Goal: Book appointment/travel/reservation

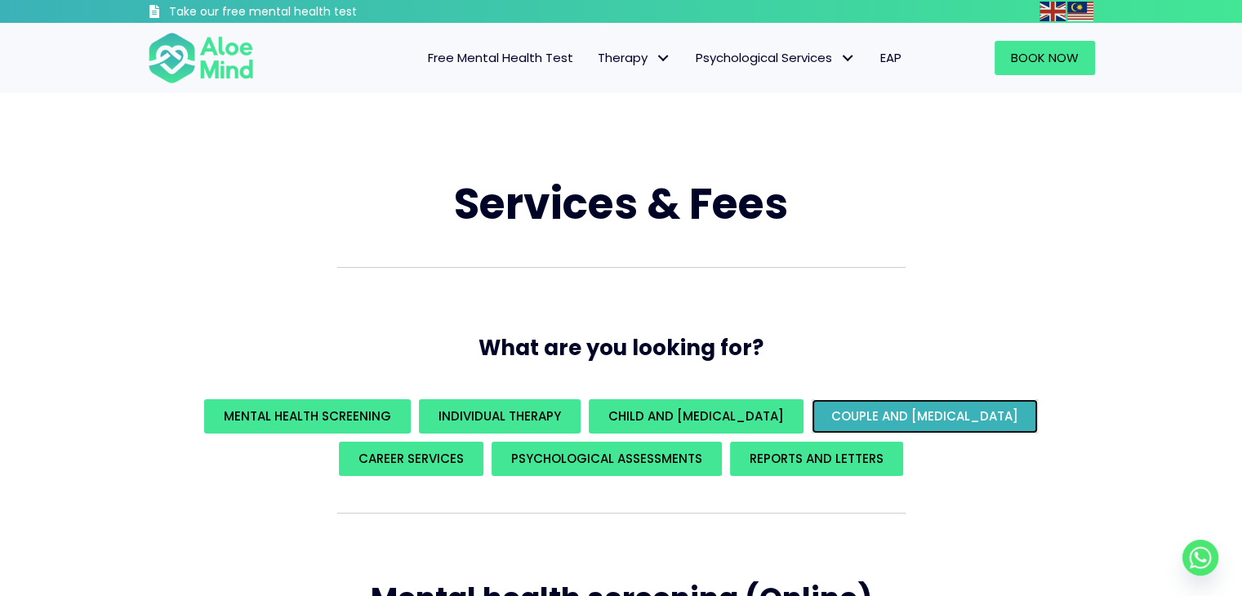
click at [922, 427] on link "Couple and family therapy" at bounding box center [925, 416] width 226 height 34
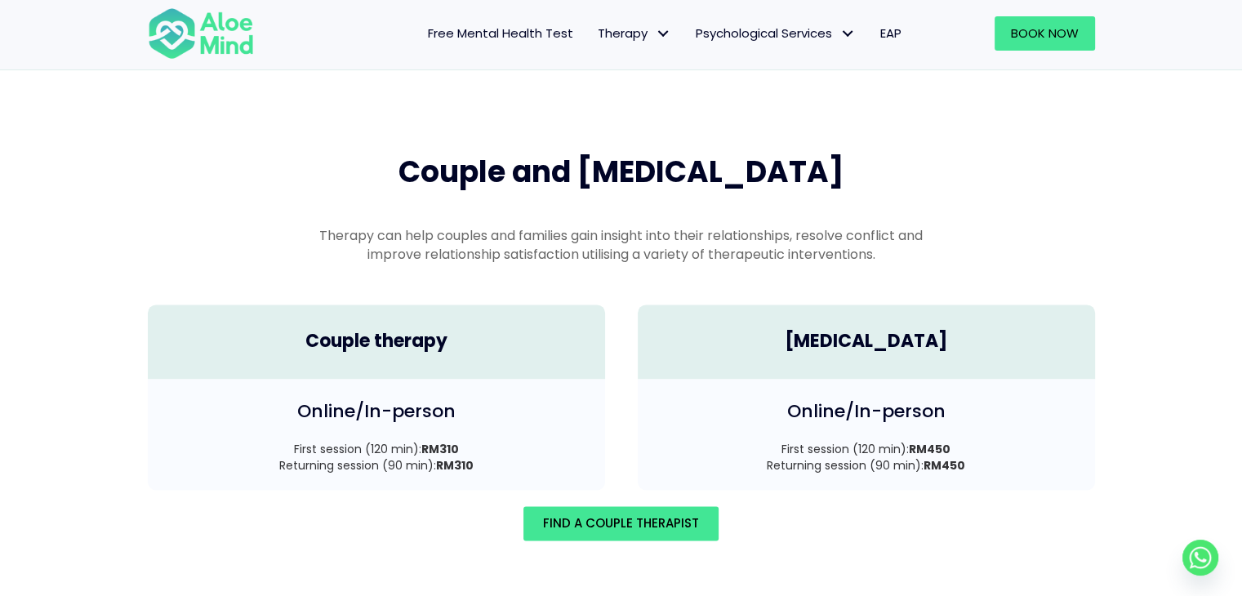
scroll to position [2258, 0]
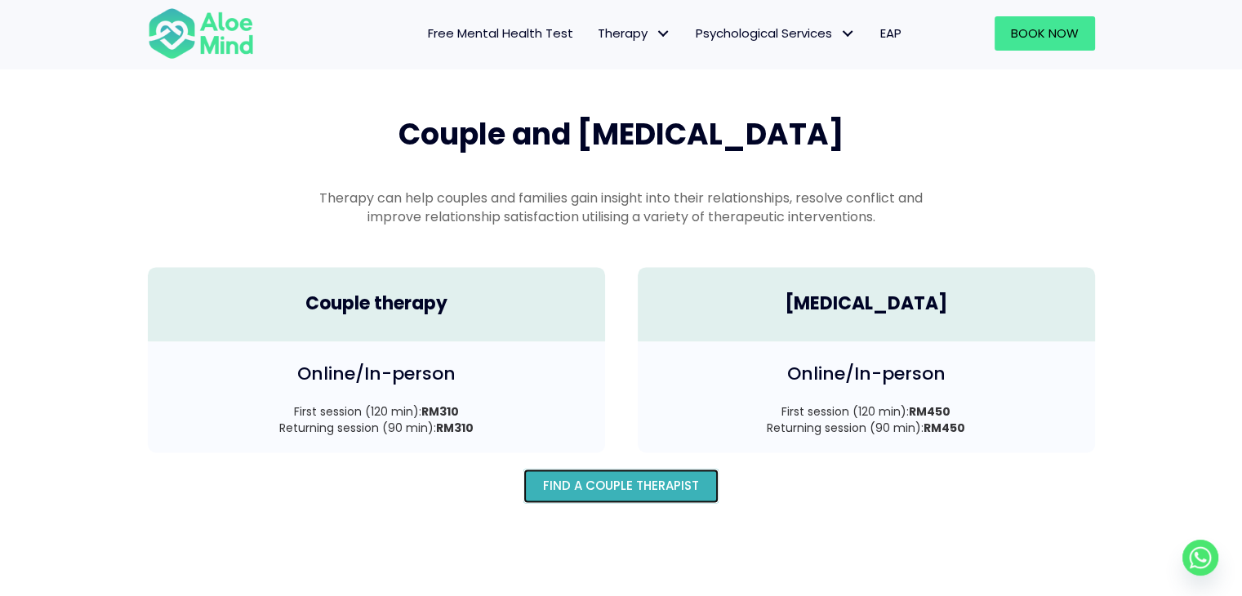
click at [614, 477] on span "Find A Couple Therapist" at bounding box center [621, 485] width 156 height 17
click at [606, 469] on link "Find A Couple Therapist" at bounding box center [621, 486] width 195 height 34
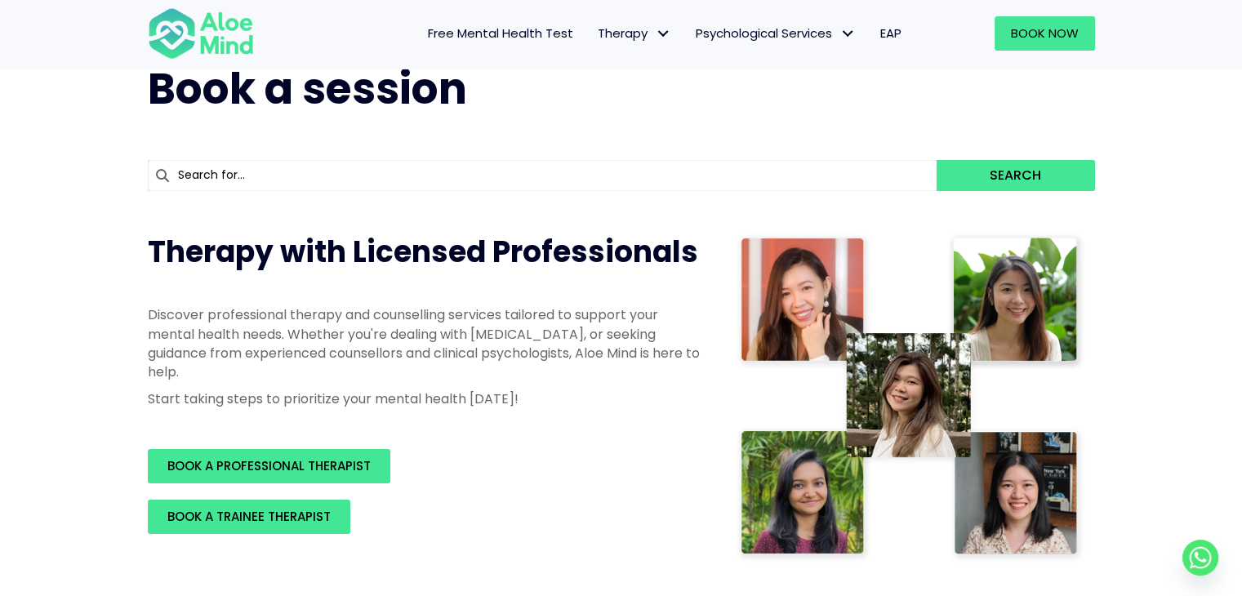
scroll to position [163, 0]
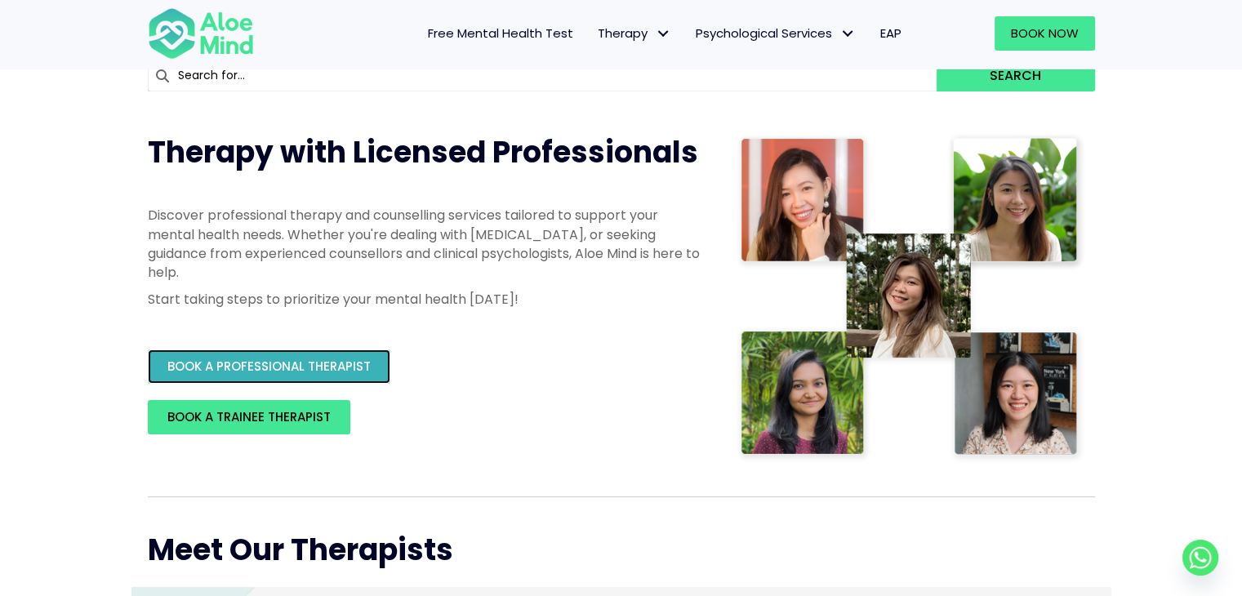
click at [333, 363] on span "BOOK A PROFESSIONAL THERAPIST" at bounding box center [268, 366] width 203 height 17
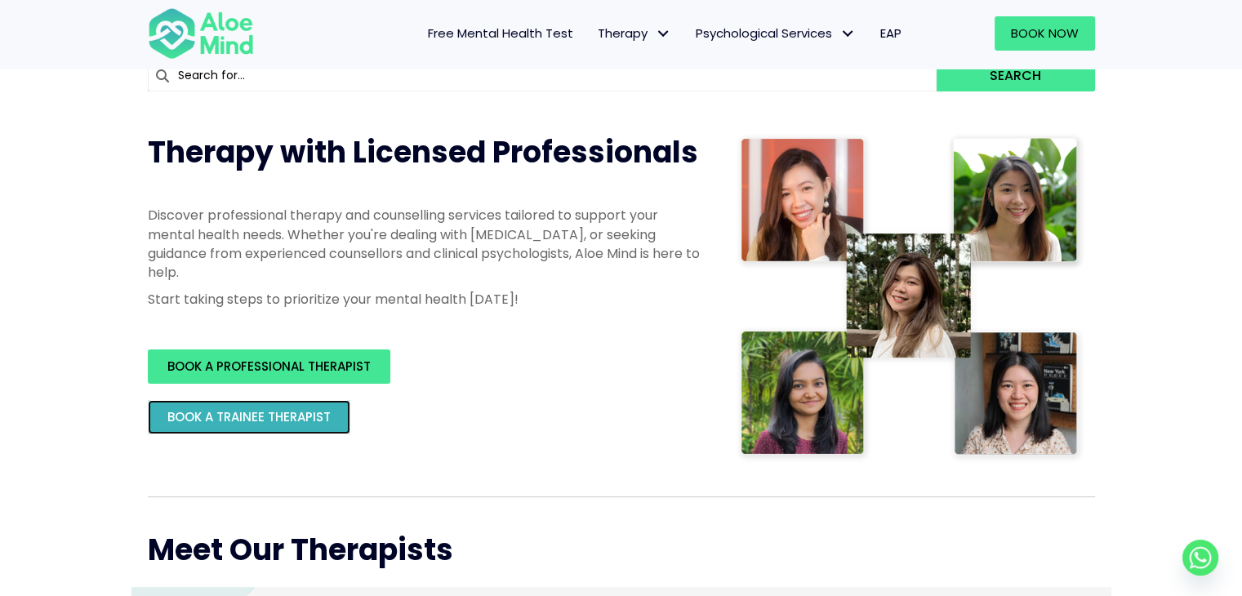
click at [254, 422] on span "BOOK A TRAINEE THERAPIST" at bounding box center [248, 416] width 163 height 17
click at [296, 412] on span "BOOK A TRAINEE THERAPIST" at bounding box center [248, 416] width 163 height 17
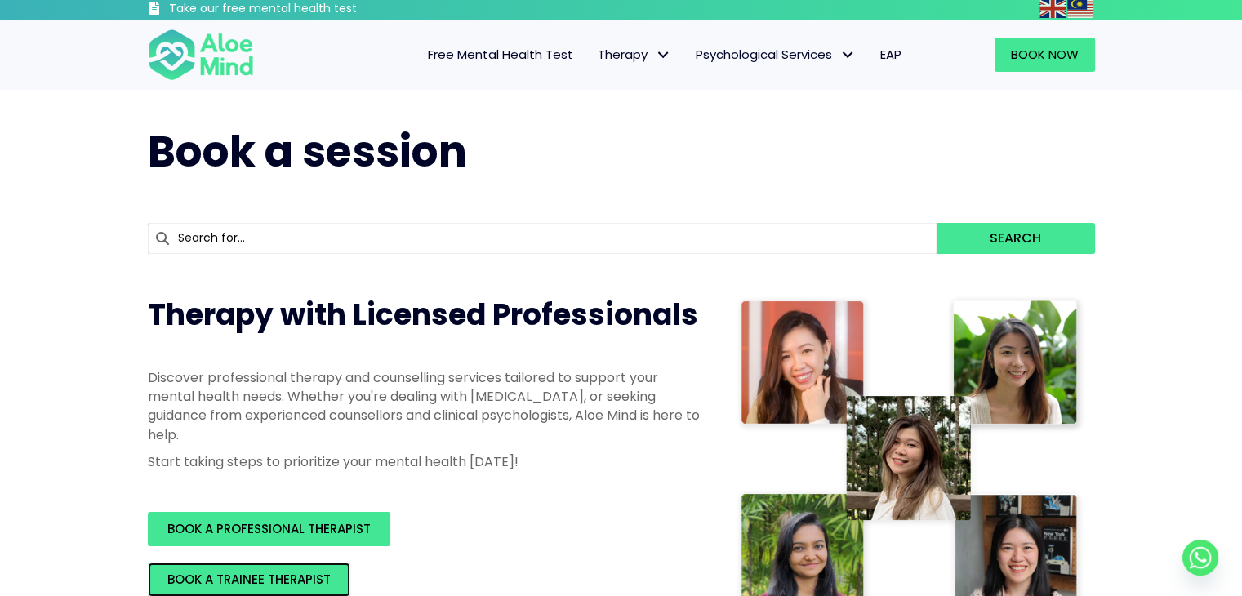
scroll to position [0, 0]
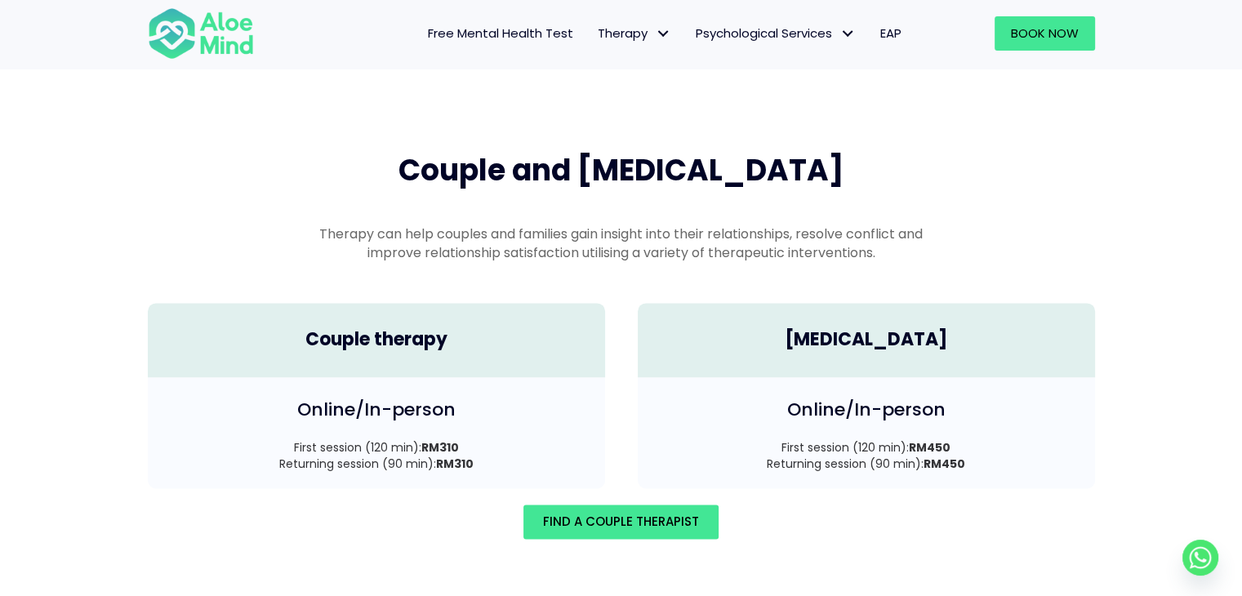
scroll to position [2260, 0]
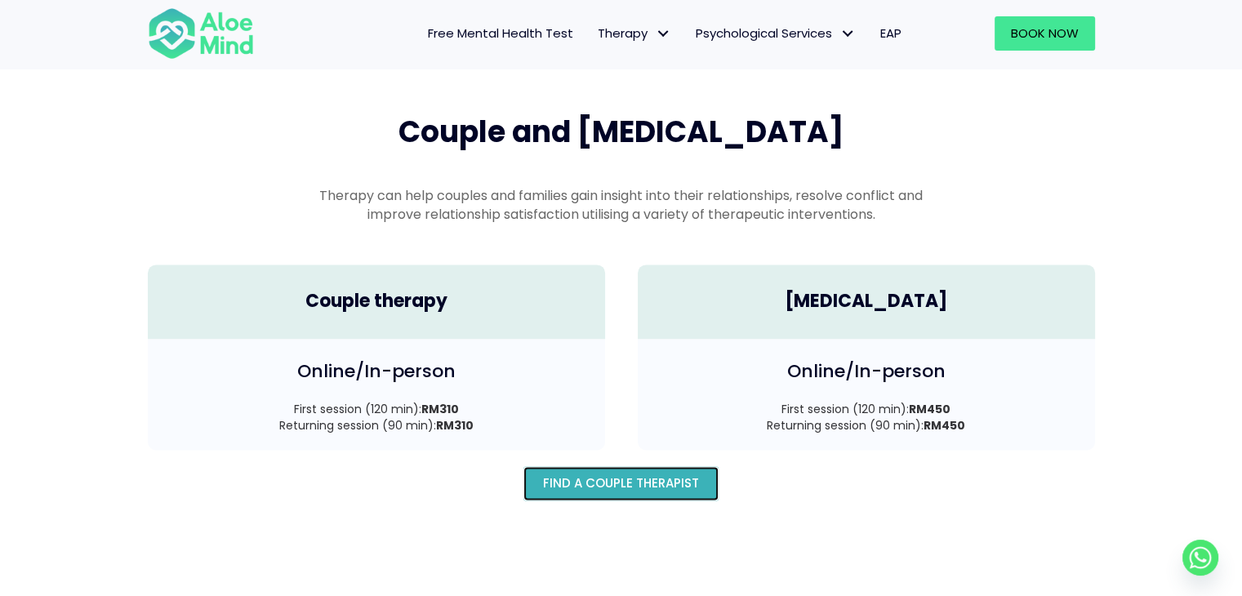
click at [627, 466] on link "Find A Couple Therapist" at bounding box center [621, 483] width 195 height 34
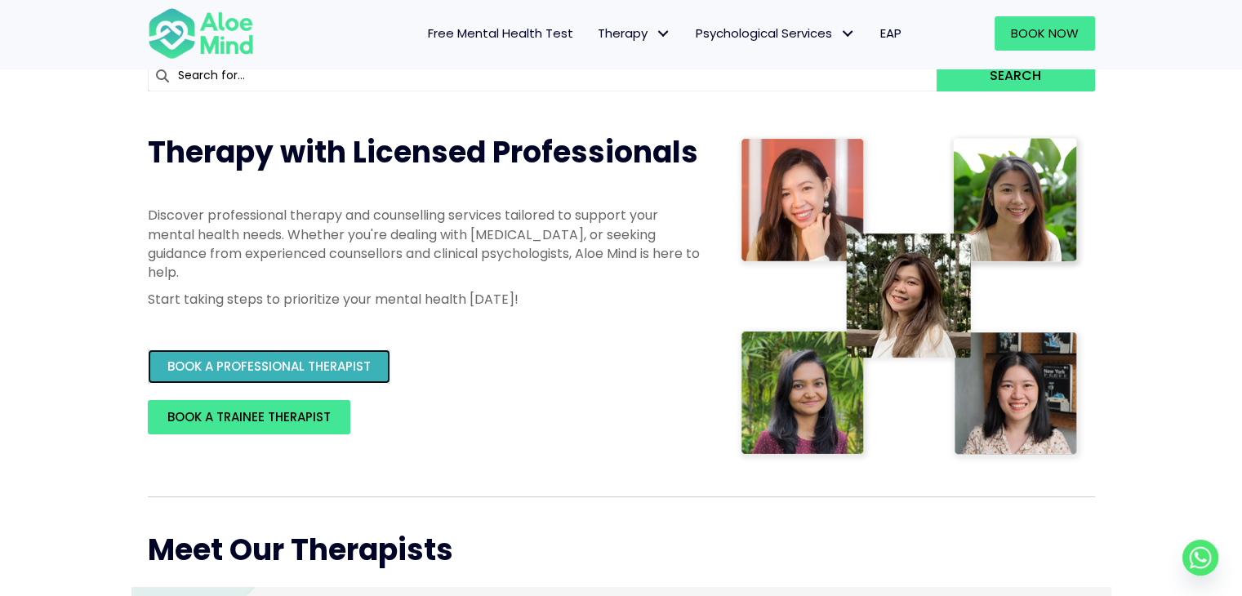
click at [329, 362] on span "BOOK A PROFESSIONAL THERAPIST" at bounding box center [268, 366] width 203 height 17
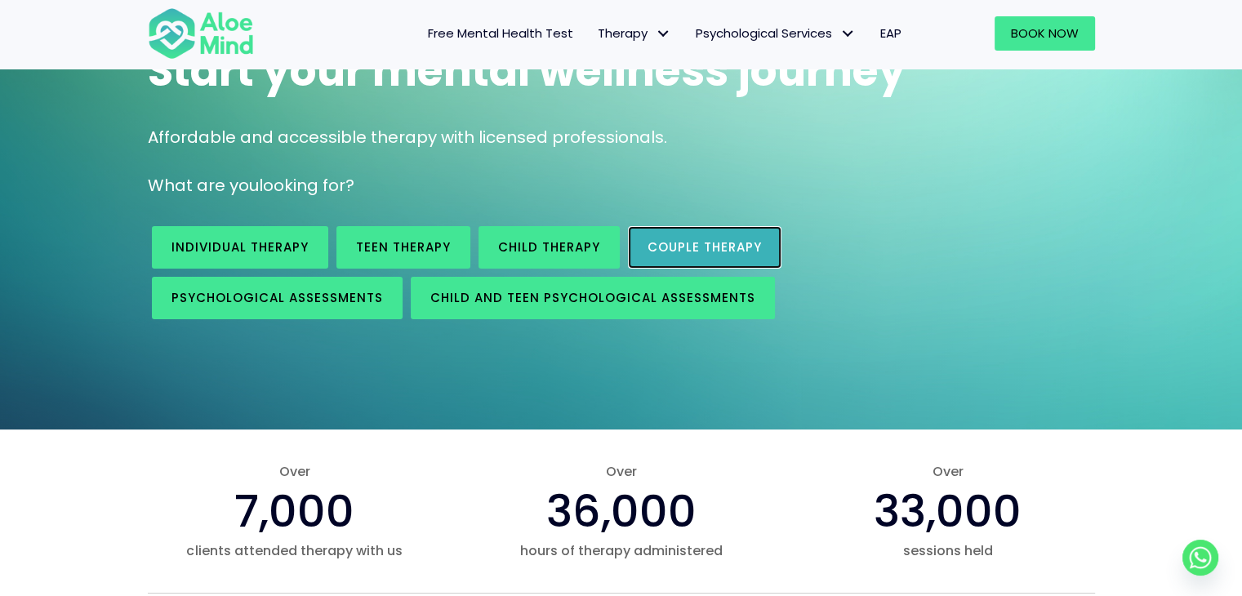
click at [693, 245] on span "Couple therapy" at bounding box center [705, 247] width 114 height 17
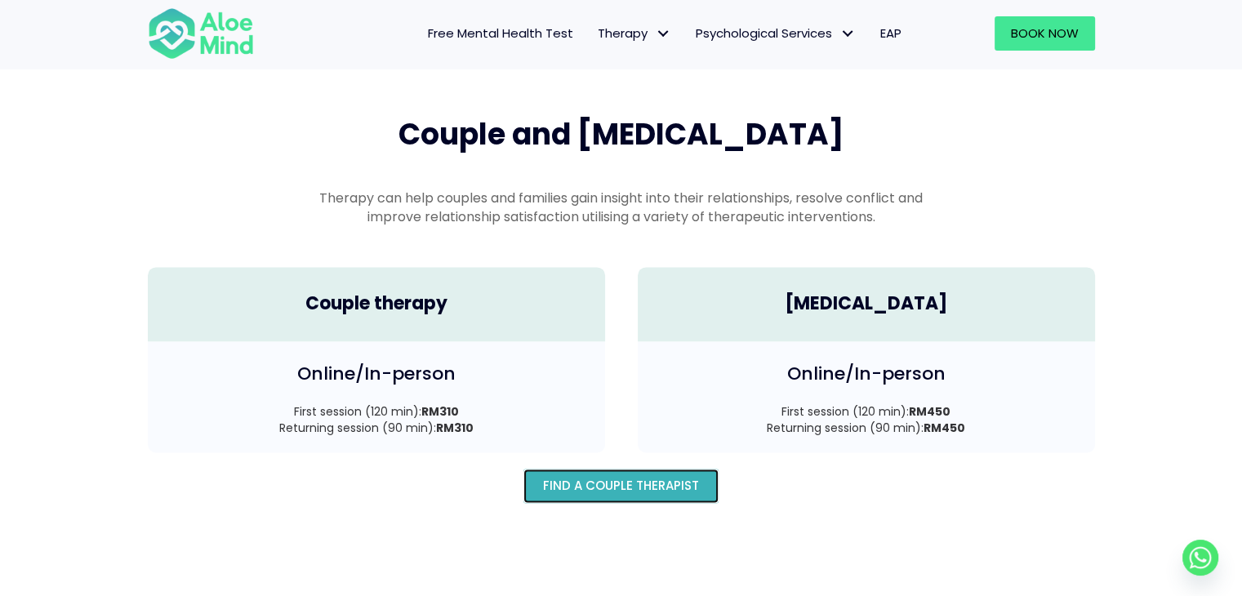
click at [589, 477] on span "Find A Couple Therapist" at bounding box center [621, 485] width 156 height 17
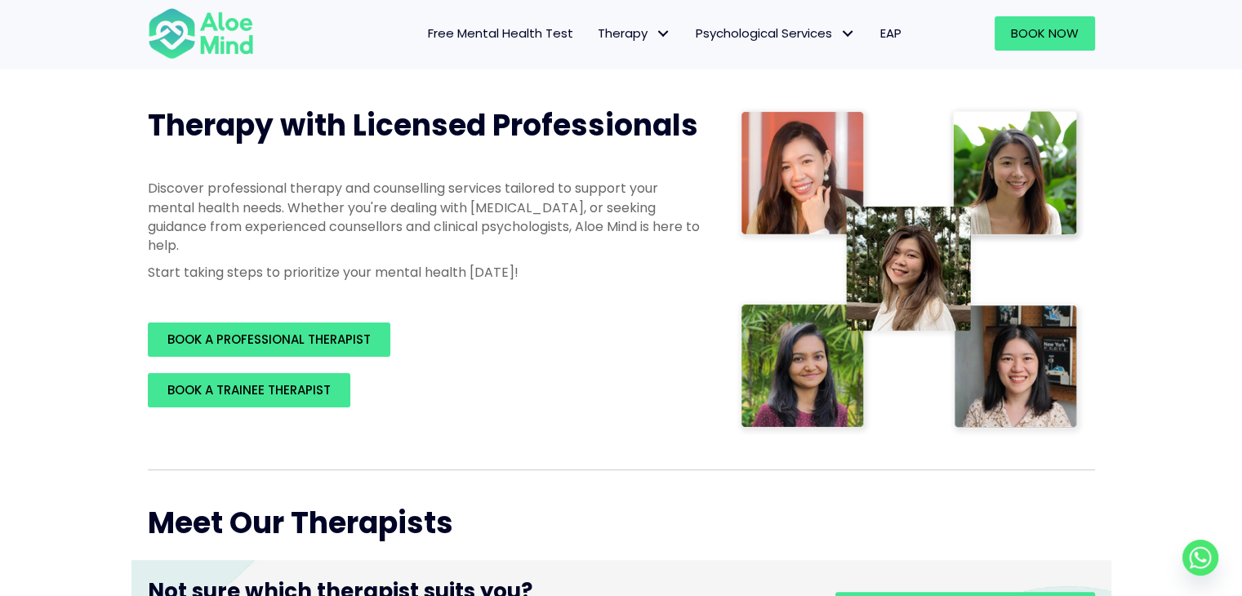
scroll to position [163, 0]
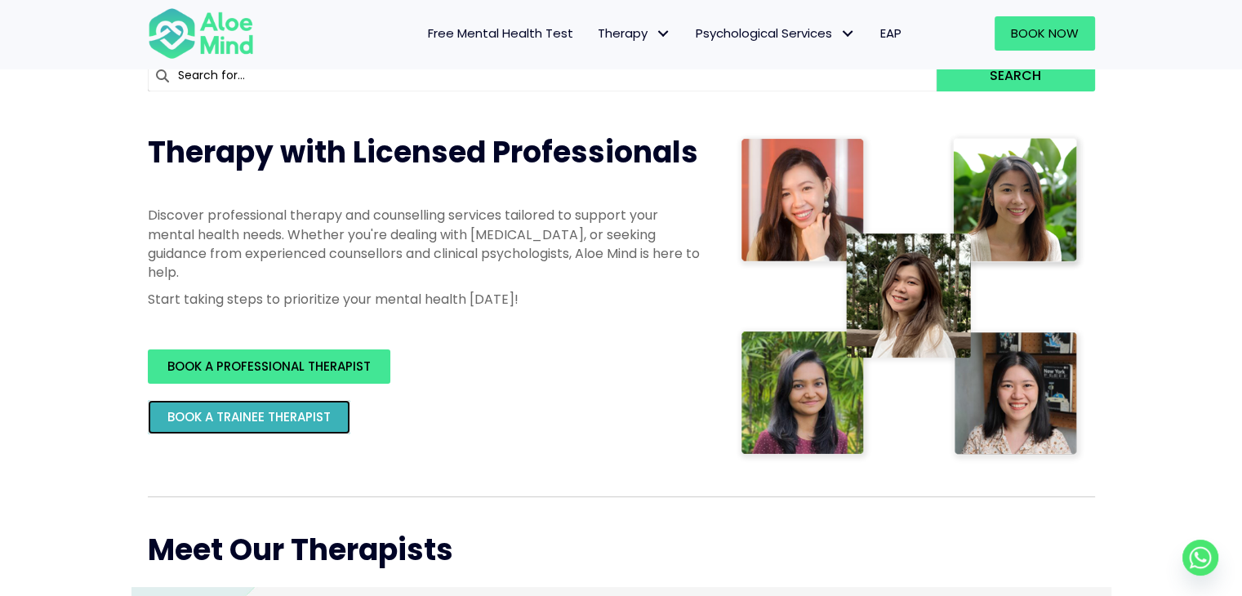
click at [306, 403] on link "BOOK A TRAINEE THERAPIST" at bounding box center [249, 417] width 203 height 34
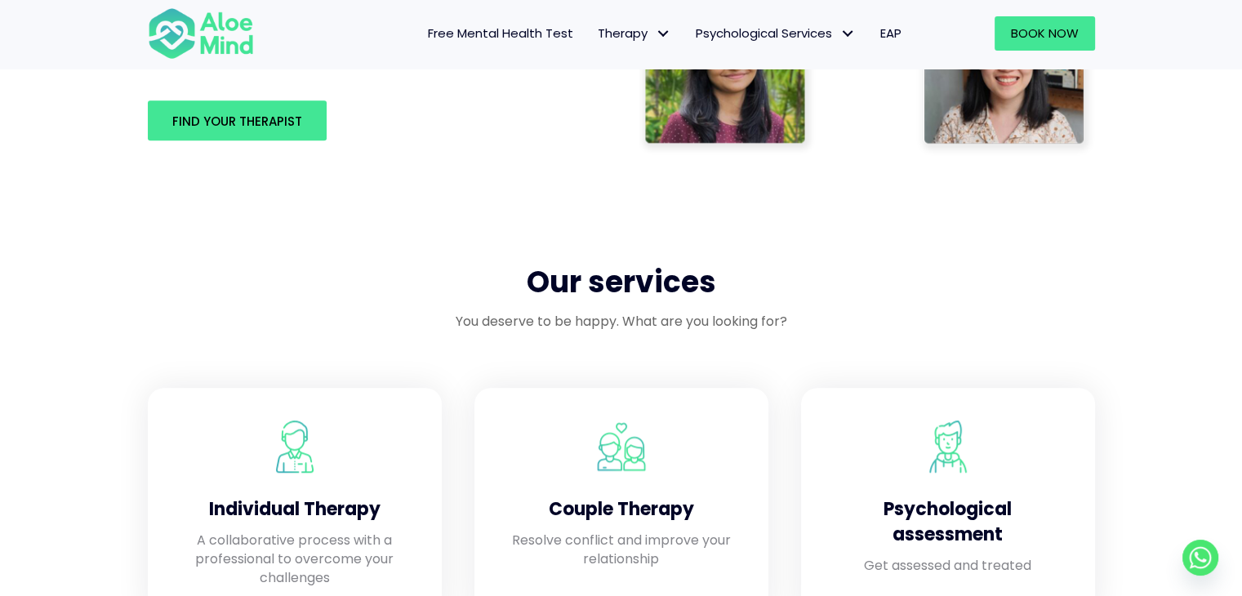
scroll to position [979, 0]
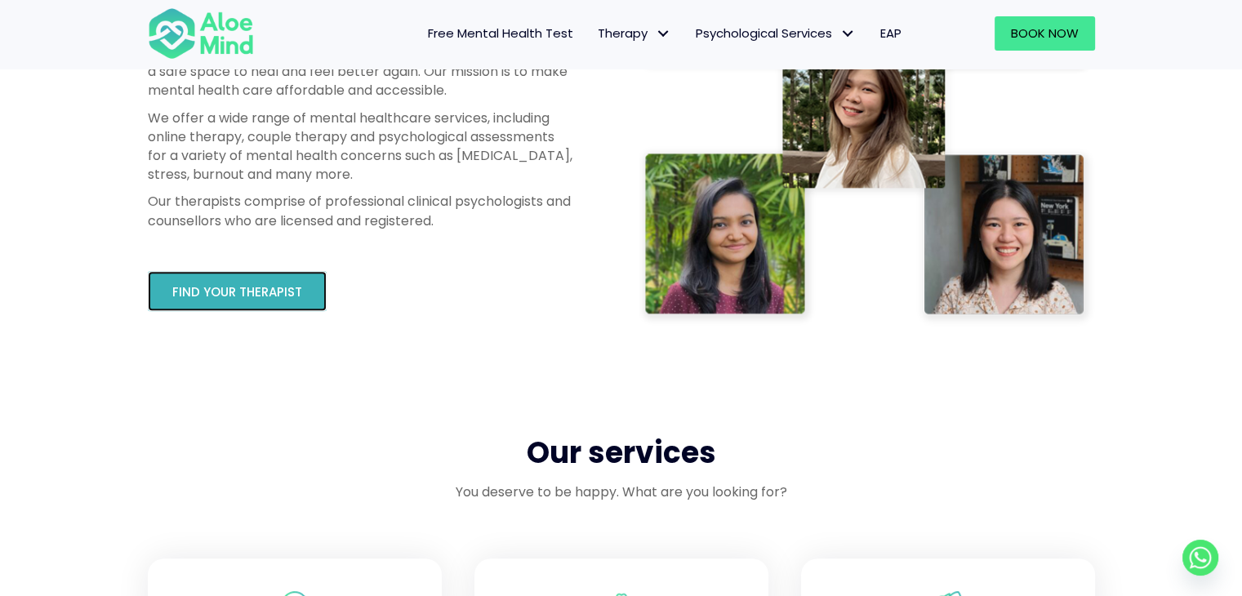
click at [267, 301] on link "Find your therapist" at bounding box center [237, 291] width 179 height 40
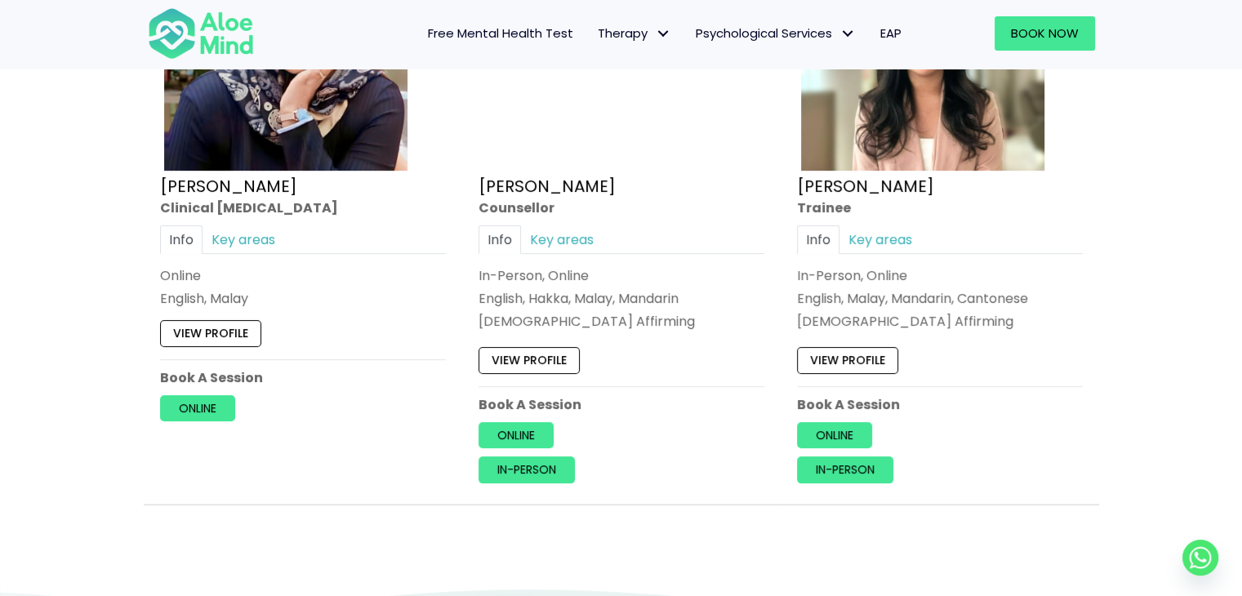
scroll to position [7024, 0]
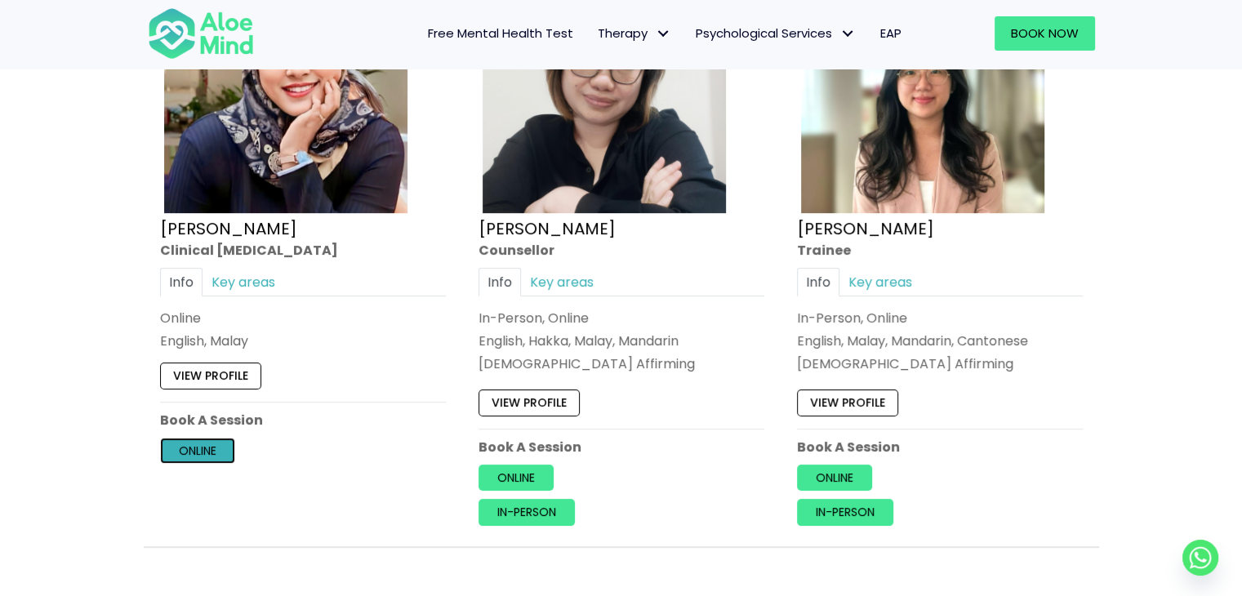
click at [211, 442] on link "Online" at bounding box center [197, 451] width 75 height 26
